Goal: Transaction & Acquisition: Purchase product/service

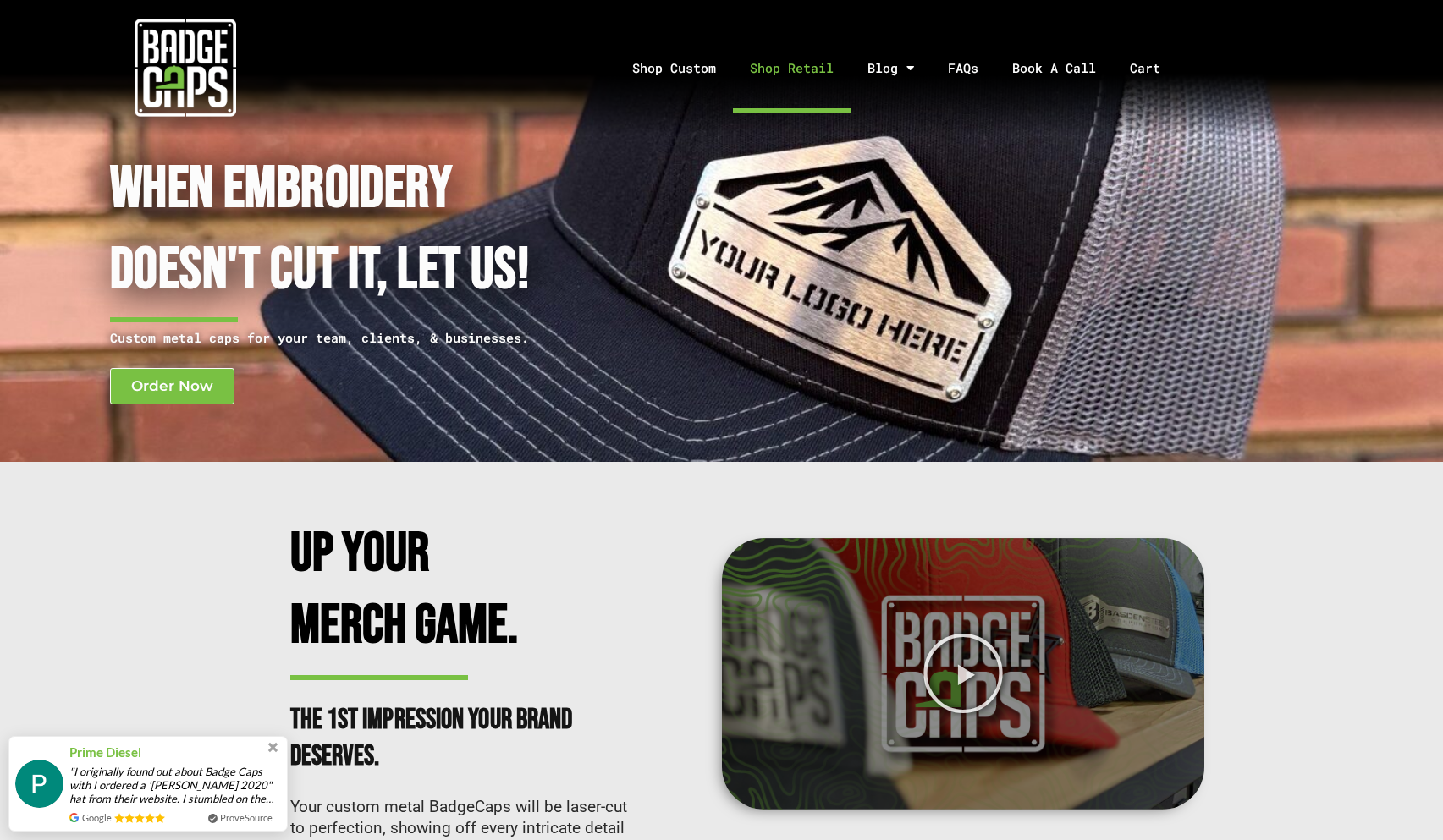
click at [779, 62] on link "Shop Retail" at bounding box center [791, 67] width 118 height 89
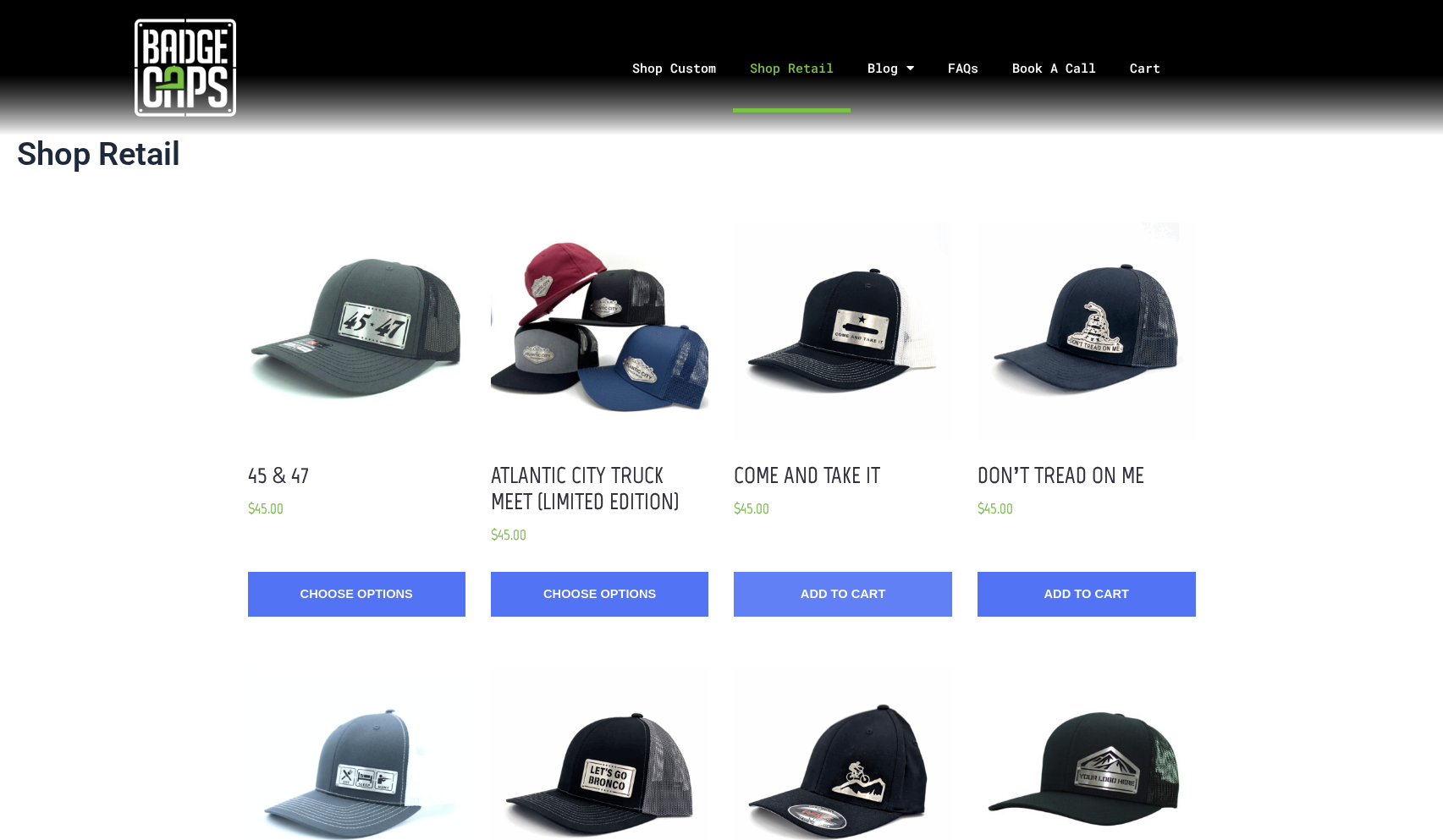
click at [868, 589] on button "Add to Cart" at bounding box center [842, 595] width 217 height 45
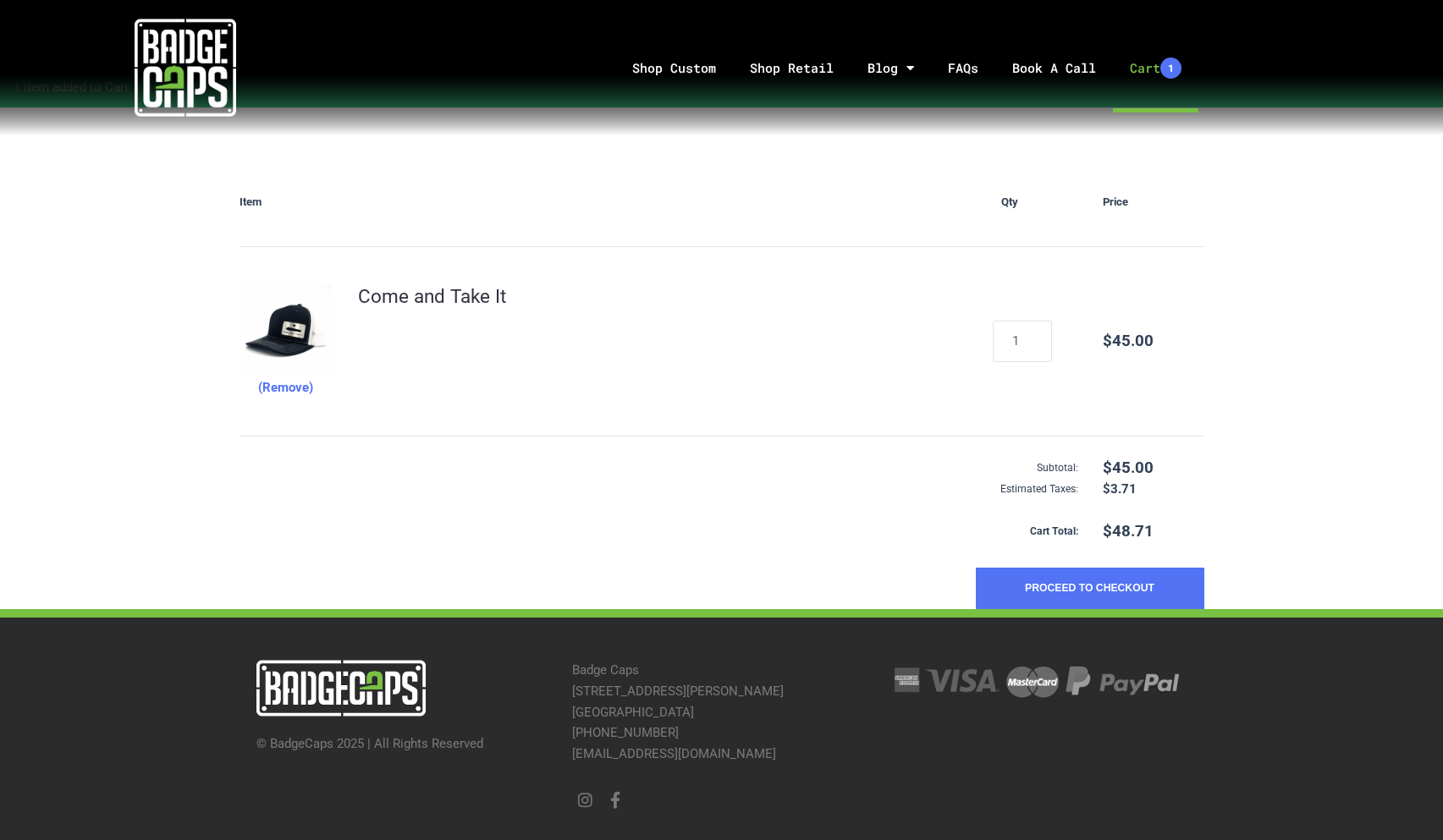
scroll to position [175, 0]
click at [1080, 592] on button "Proceed to Checkout" at bounding box center [1090, 589] width 228 height 42
